Goal: Task Accomplishment & Management: Use online tool/utility

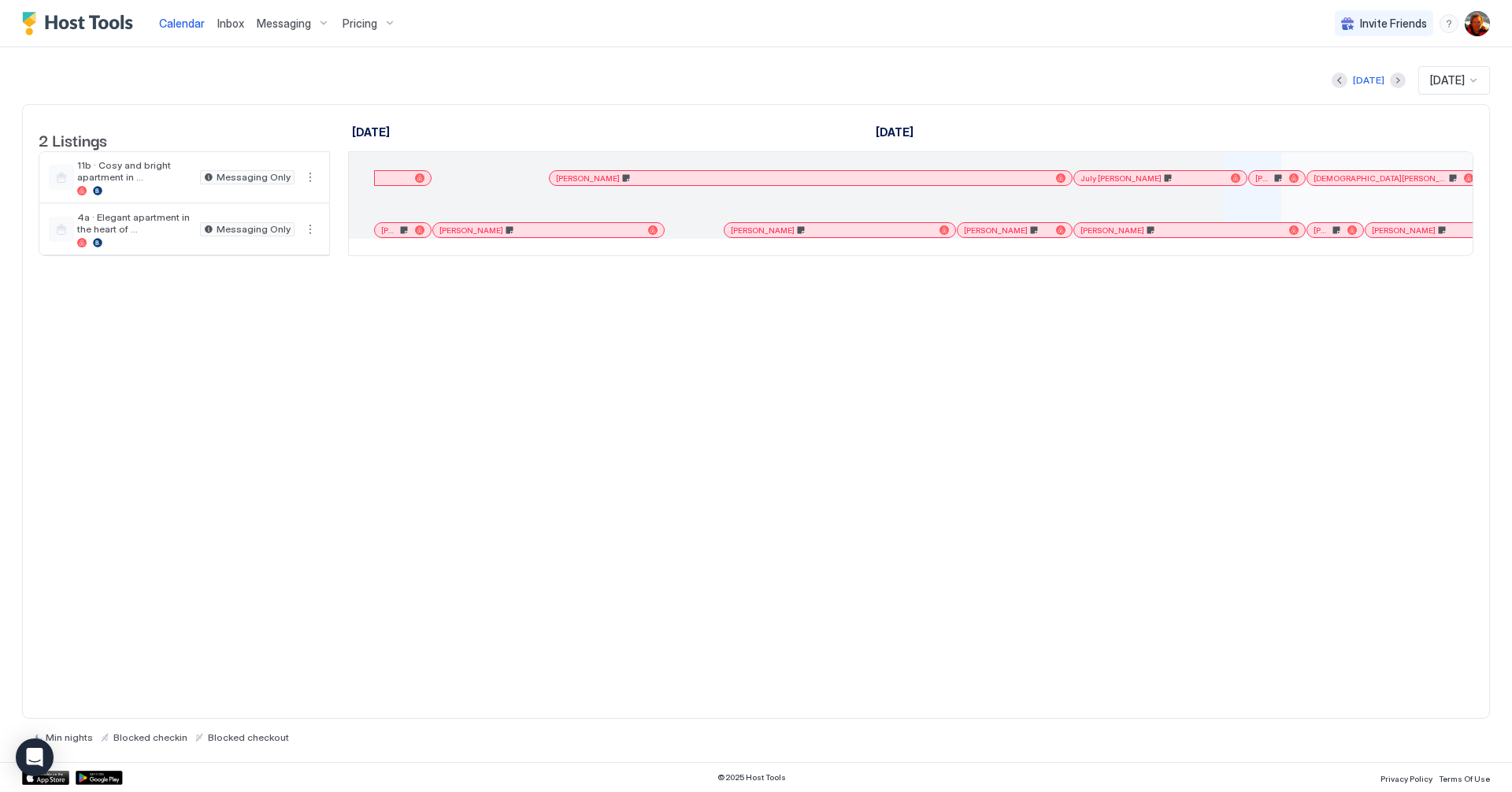
scroll to position [0, 1279]
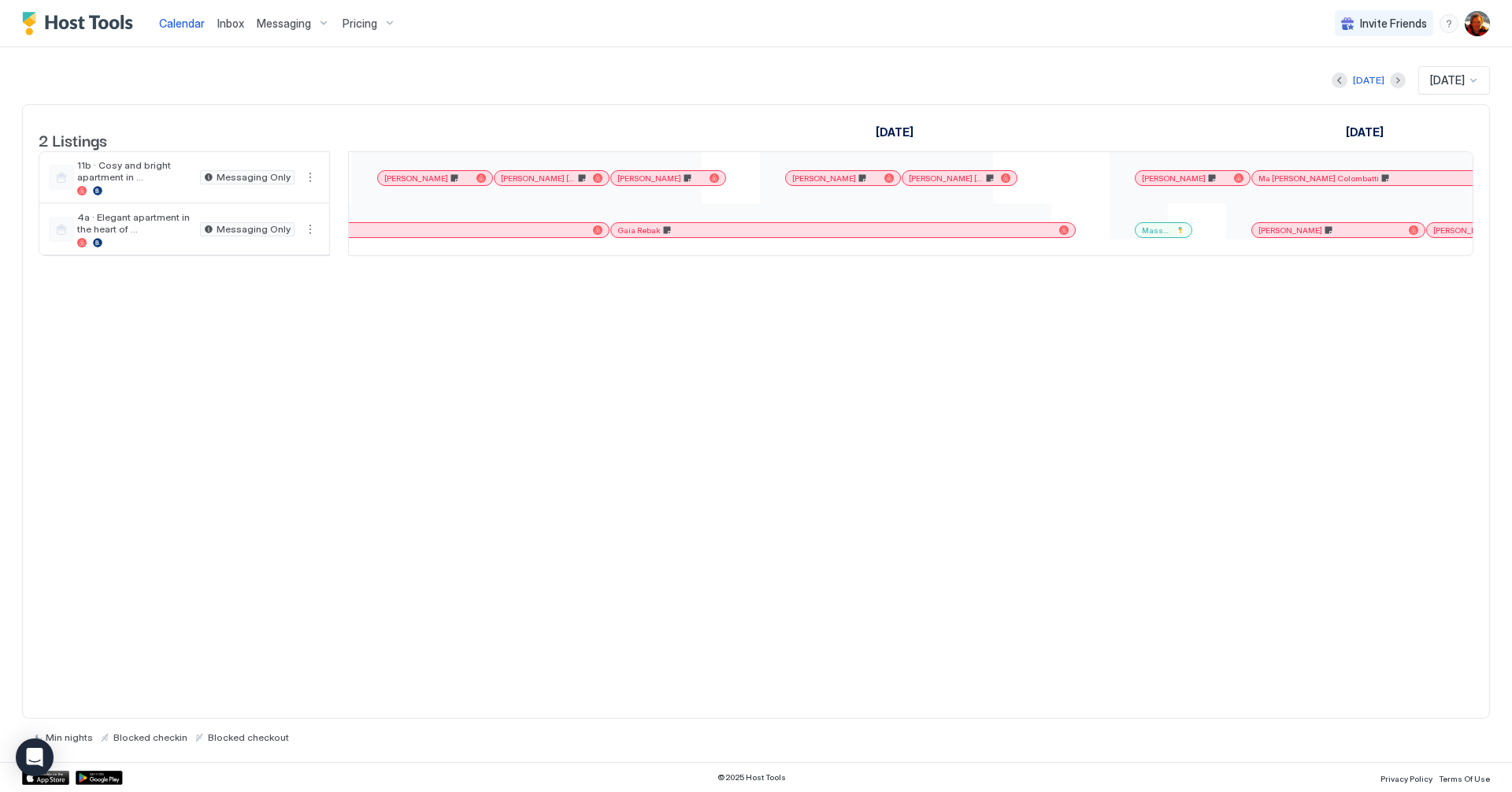
click at [82, 16] on img "Host Tools Logo" at bounding box center [81, 24] width 118 height 24
click at [301, 33] on div "Messaging" at bounding box center [293, 23] width 86 height 27
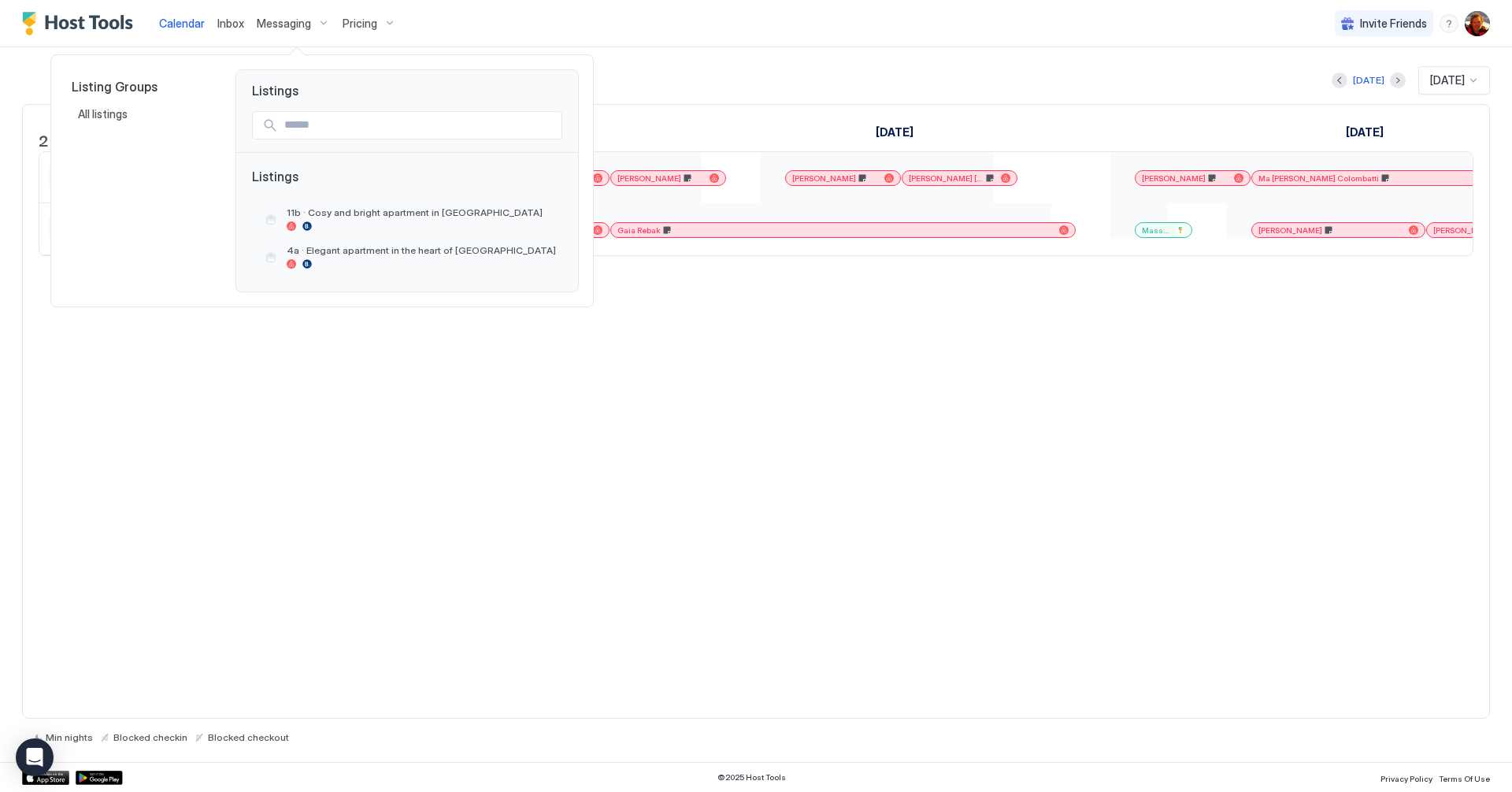
click at [495, 28] on div at bounding box center [756, 396] width 1512 height 792
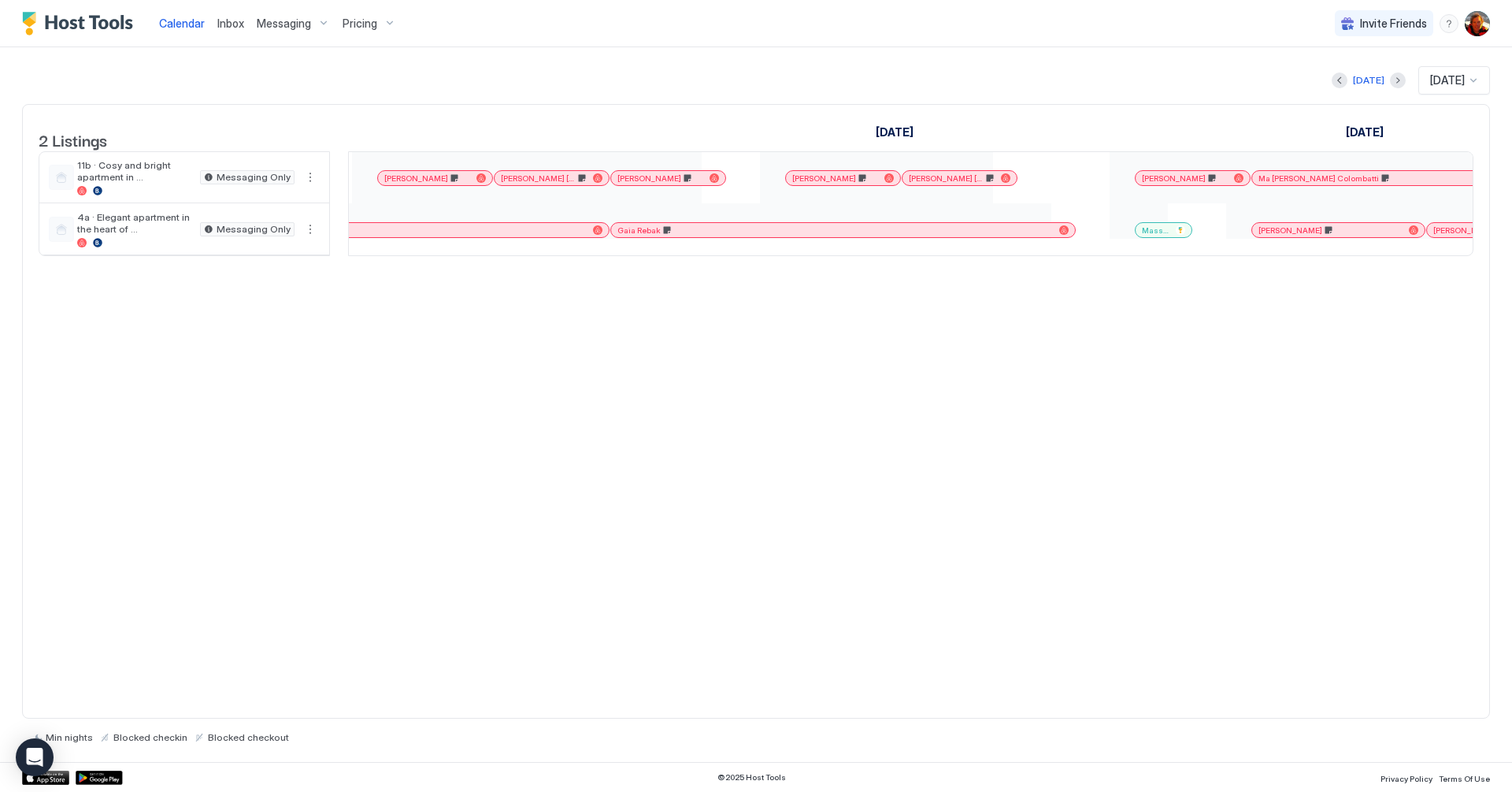
click at [1485, 18] on img "User profile" at bounding box center [1477, 23] width 25 height 25
click at [1332, 79] on div "Settings" at bounding box center [1389, 89] width 200 height 28
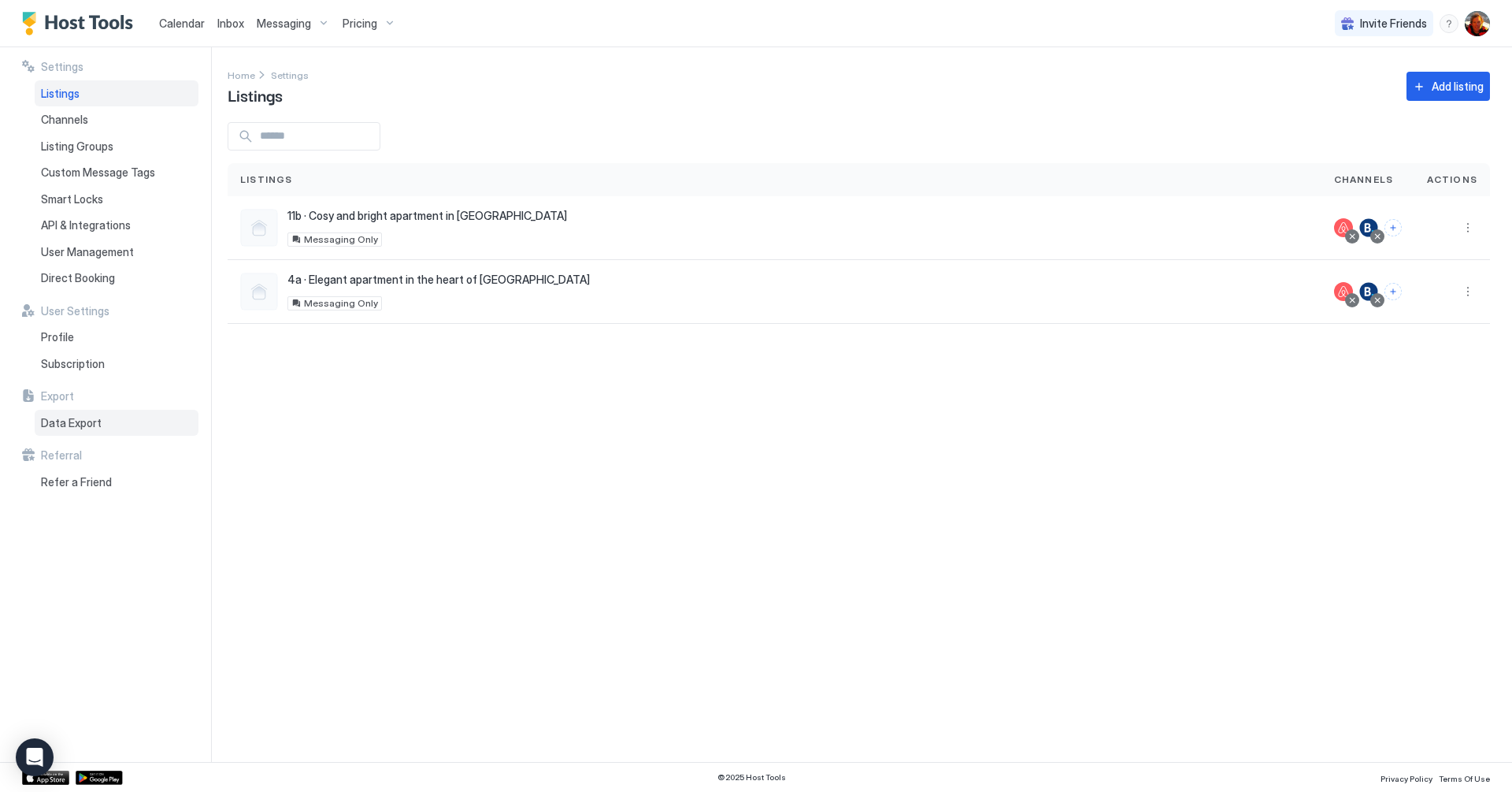
click at [90, 430] on div "Data Export" at bounding box center [117, 422] width 164 height 27
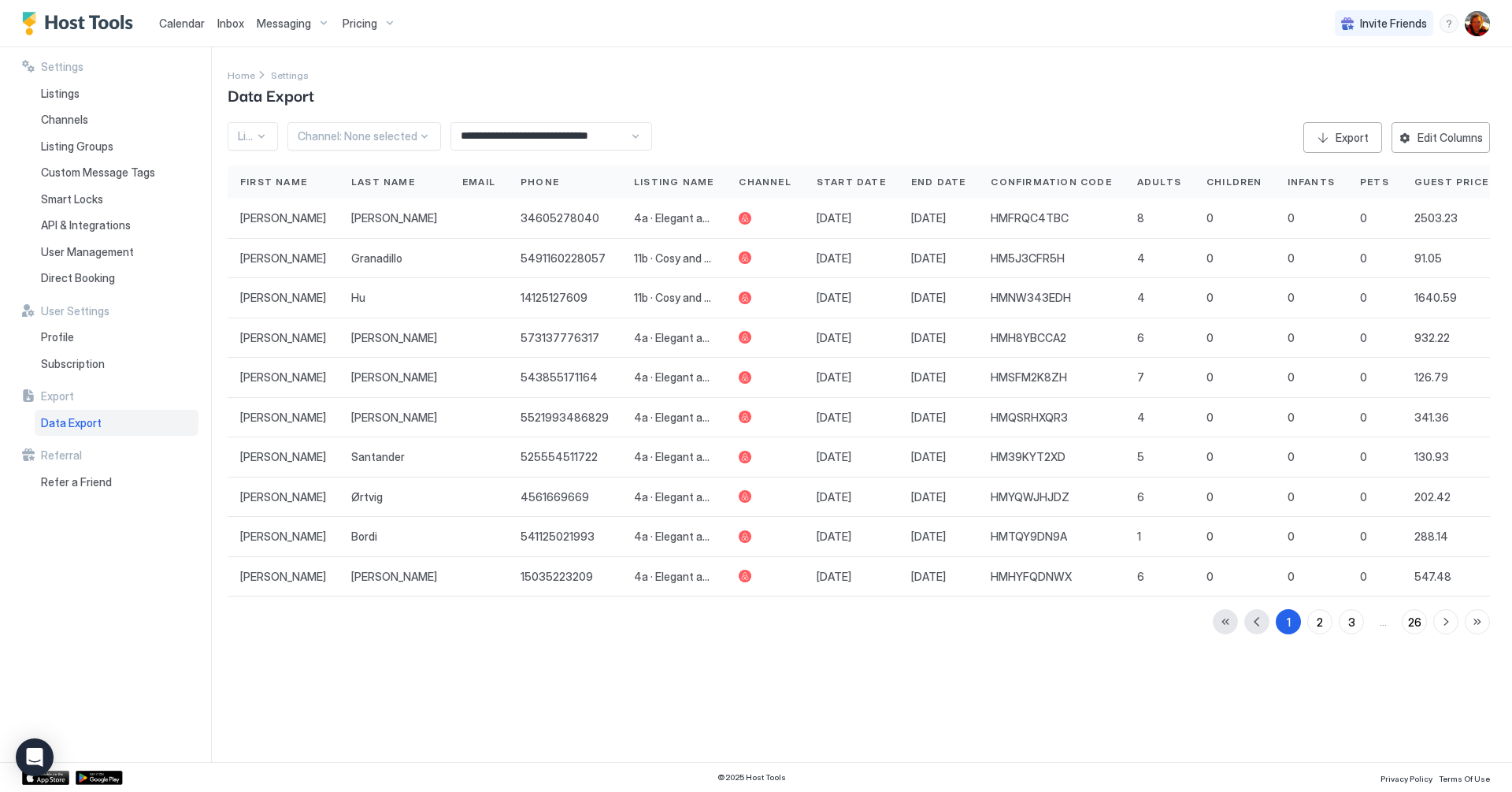
click at [531, 138] on input "**********" at bounding box center [540, 136] width 178 height 27
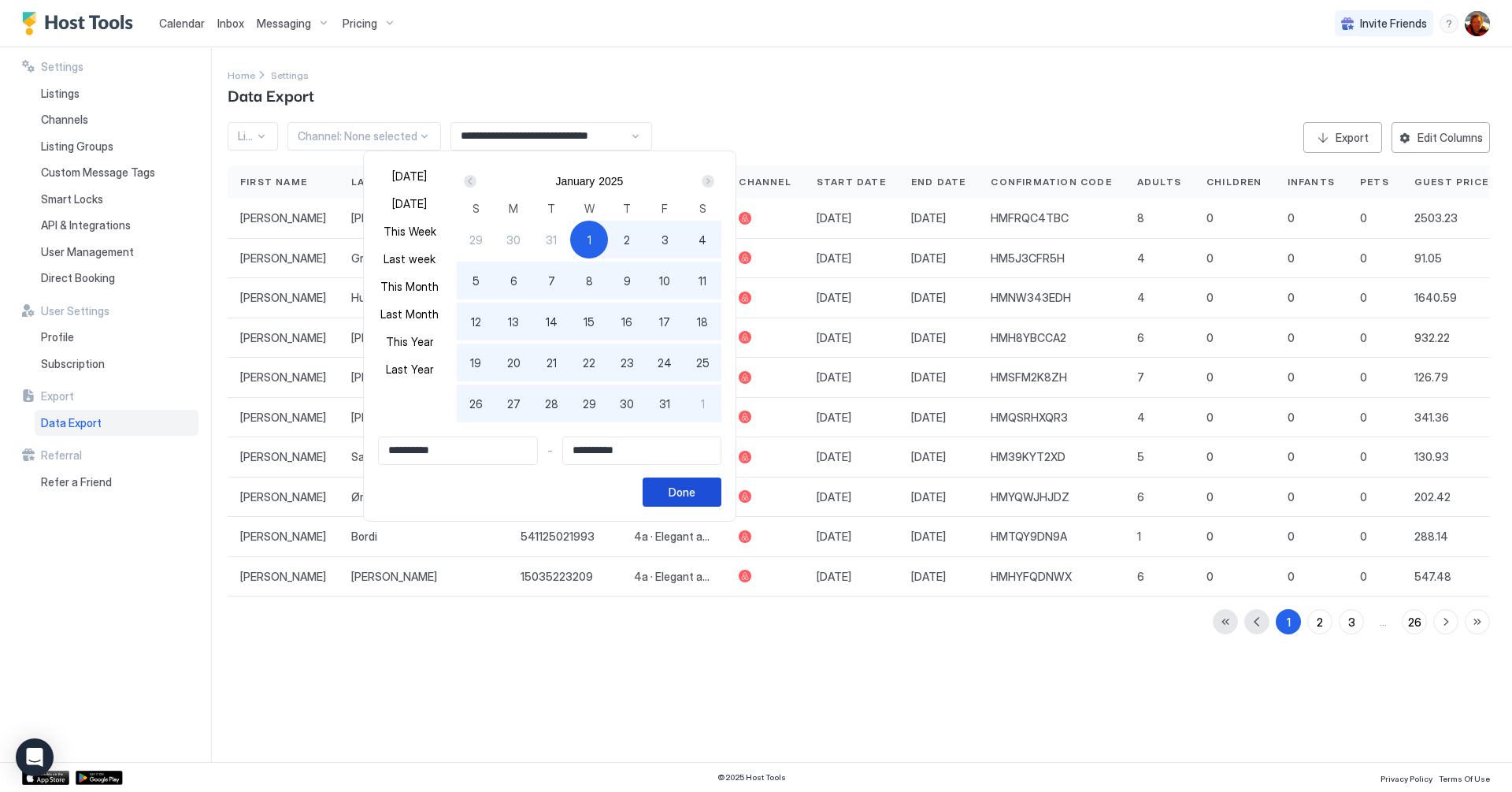
click at [679, 482] on button "Done" at bounding box center [681, 492] width 78 height 30
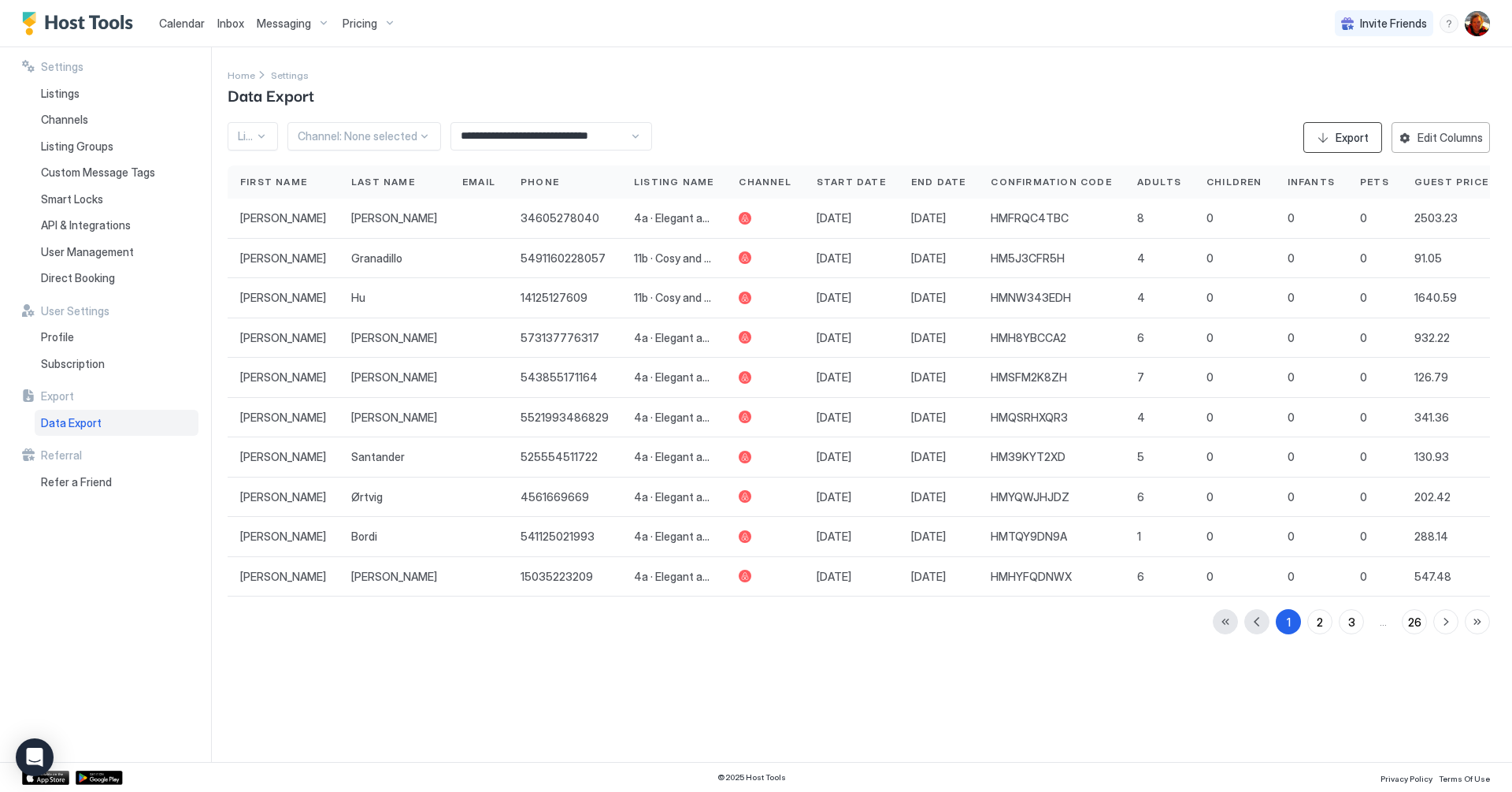
click at [1348, 136] on div "Export" at bounding box center [1353, 137] width 33 height 17
click at [189, 22] on span "Calendar" at bounding box center [183, 23] width 46 height 14
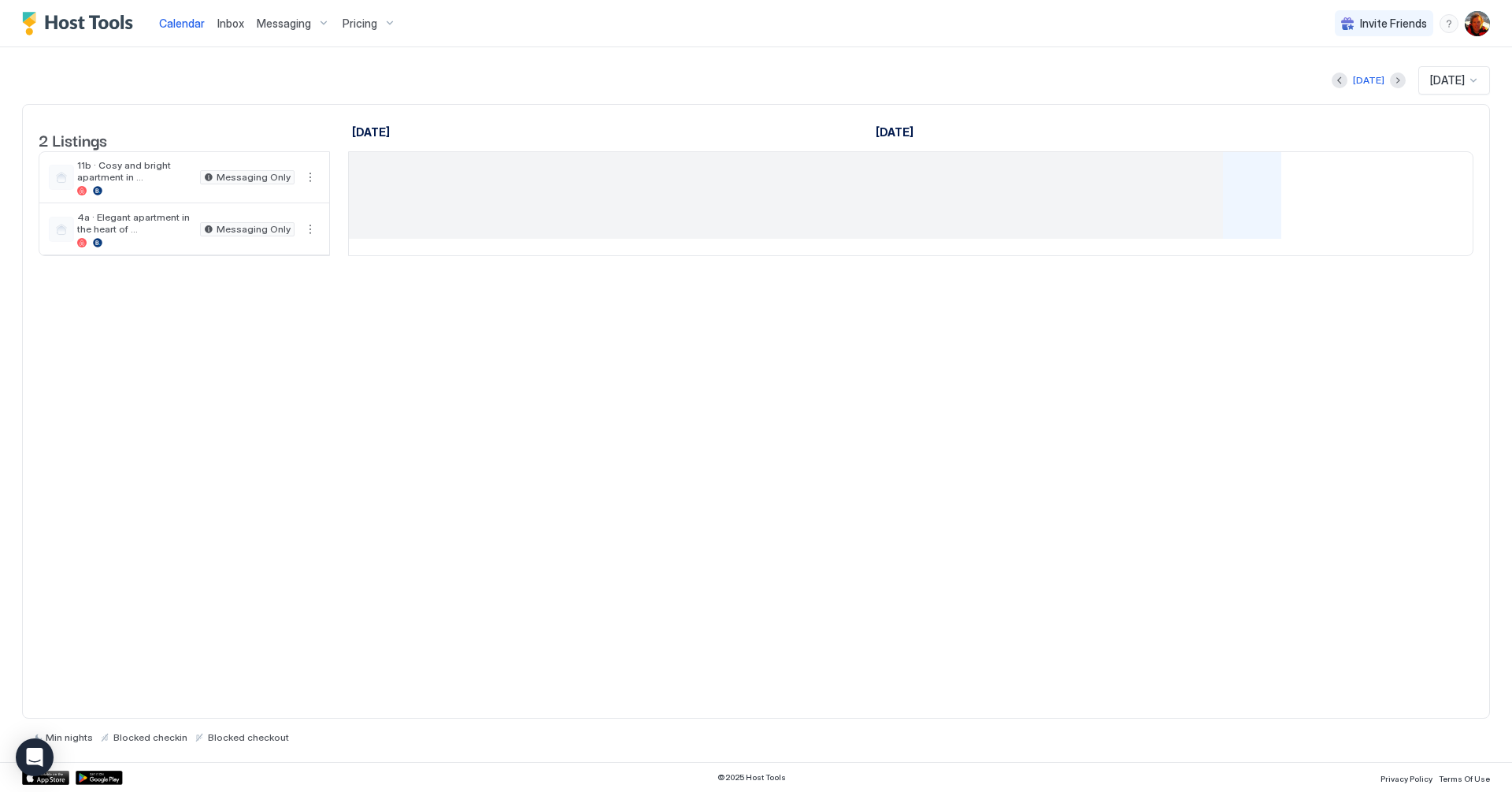
scroll to position [0, 875]
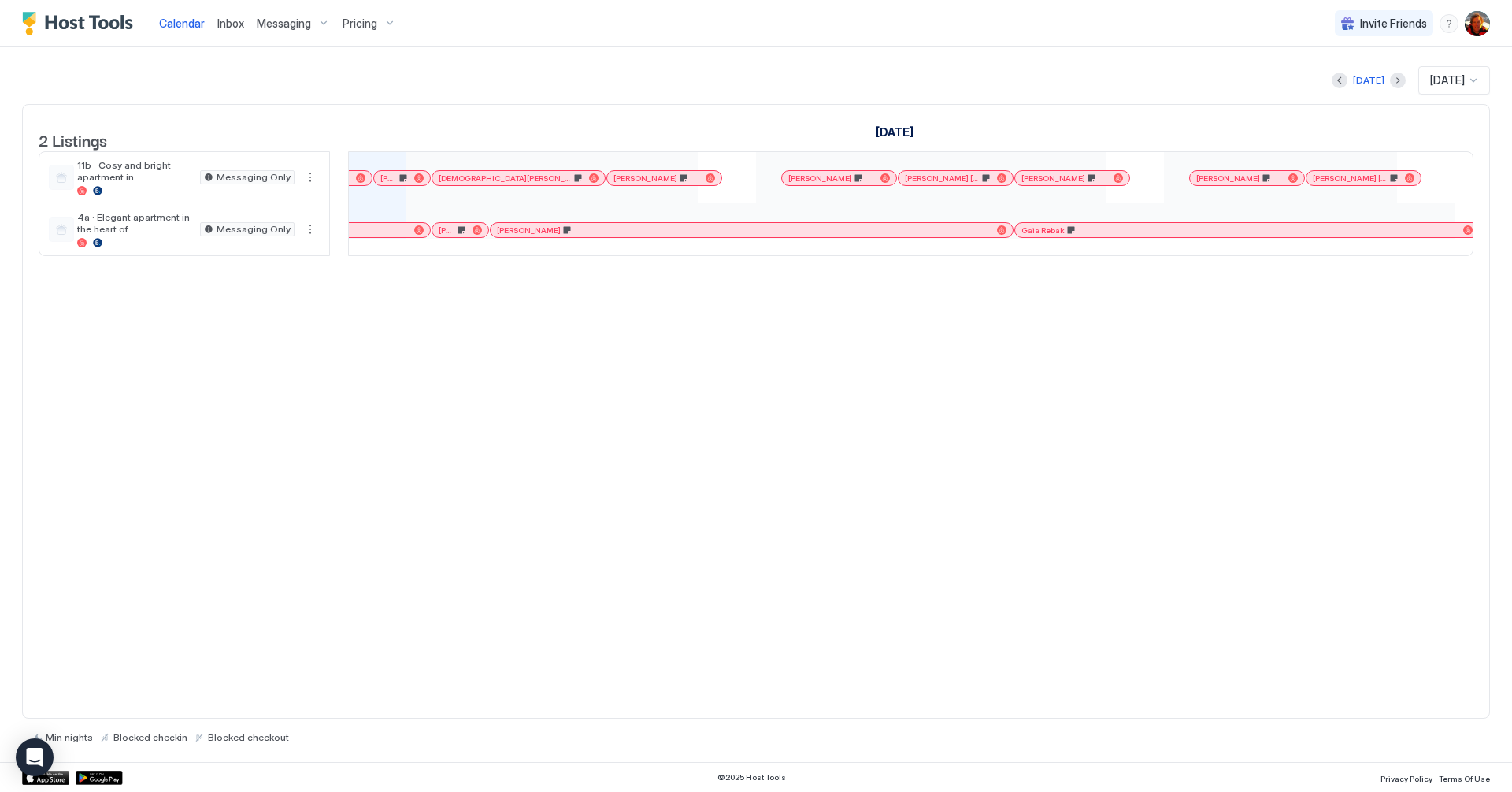
click at [413, 184] on div at bounding box center [414, 178] width 13 height 13
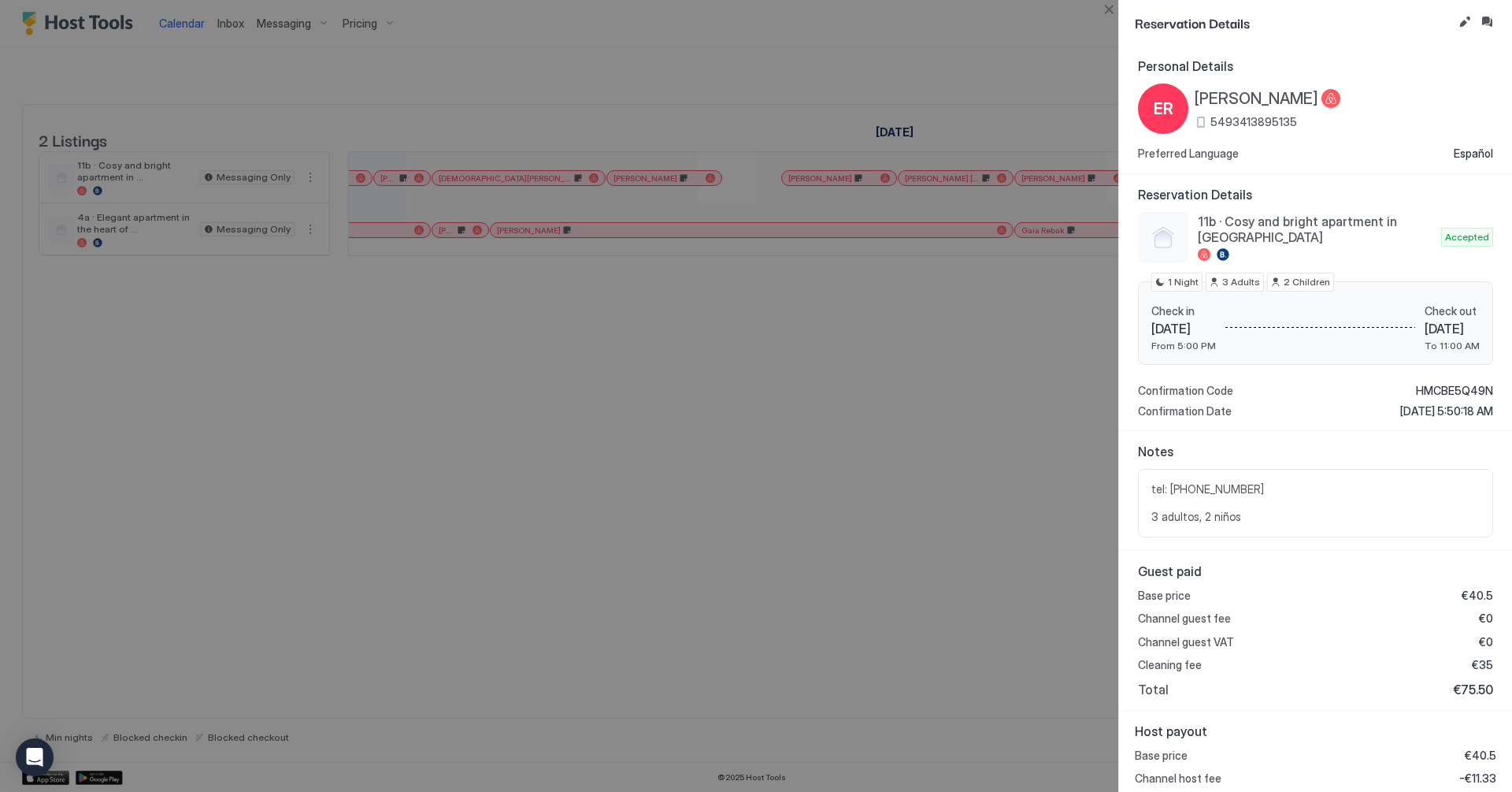
click at [872, 538] on div at bounding box center [756, 396] width 1512 height 792
click at [1113, 14] on button "Close" at bounding box center [1109, 9] width 19 height 19
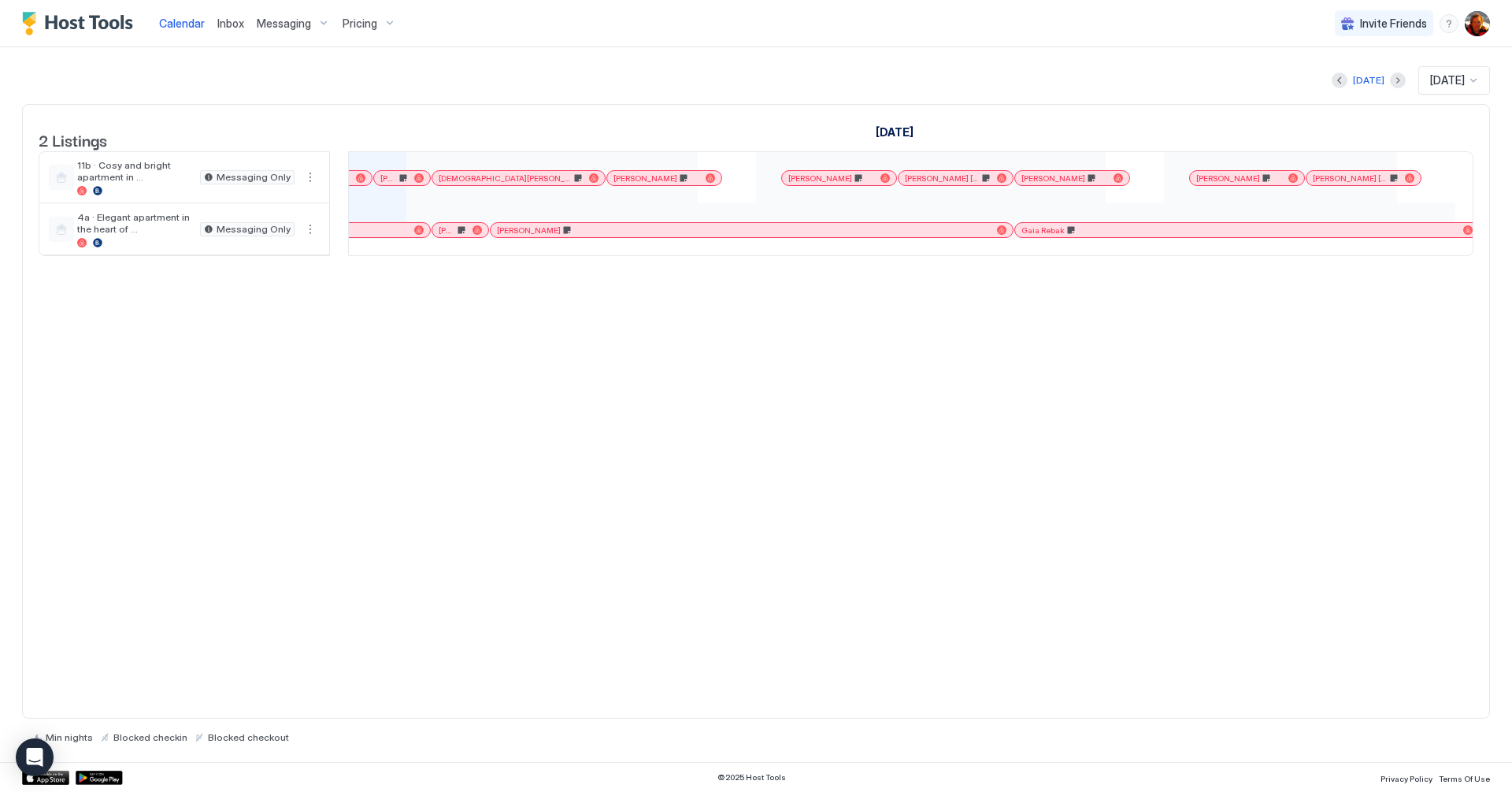
click at [482, 183] on span "[DEMOGRAPHIC_DATA][PERSON_NAME]" at bounding box center [505, 178] width 133 height 10
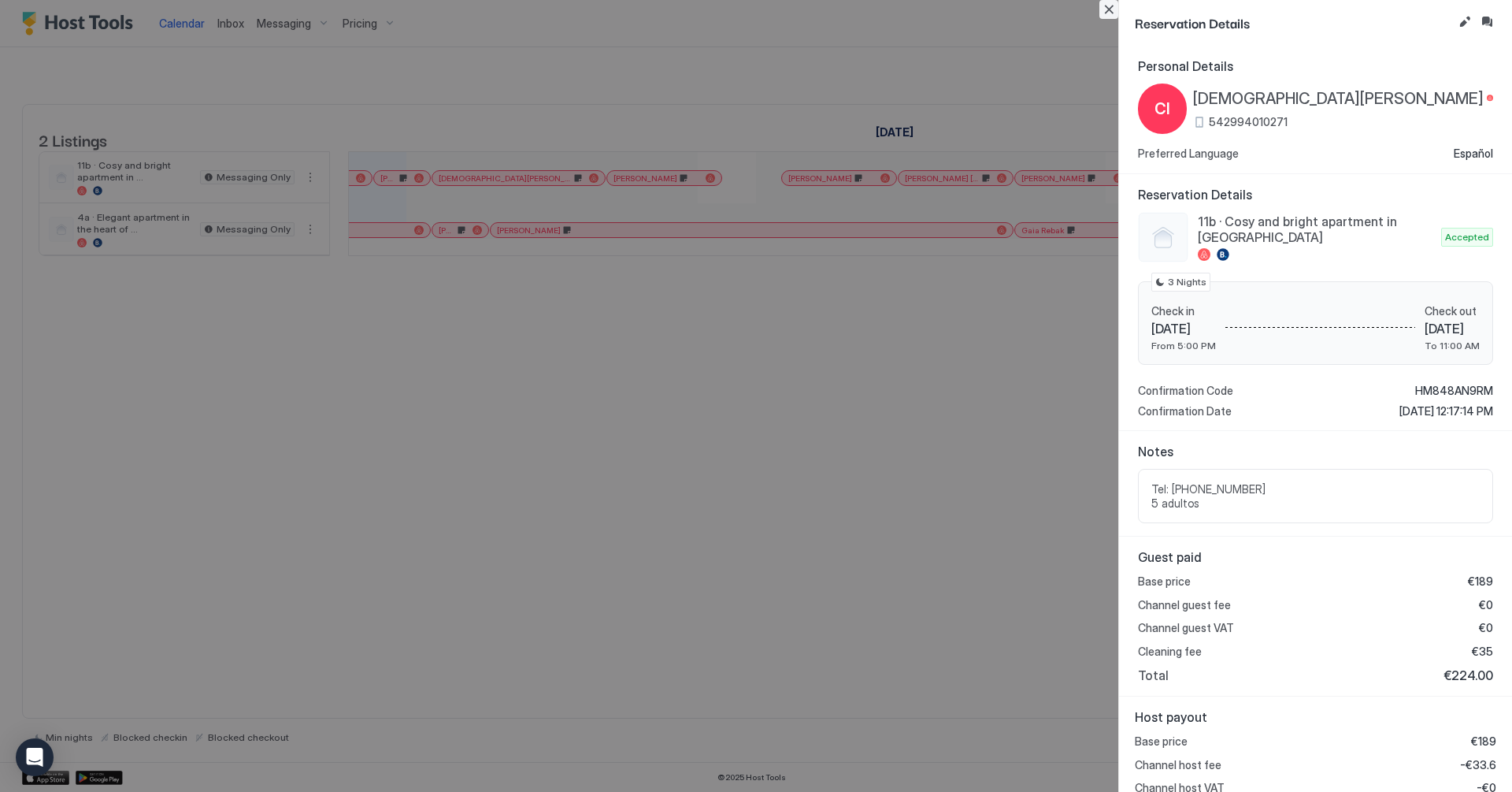
click at [1105, 13] on button "Close" at bounding box center [1109, 9] width 19 height 19
